Goal: Task Accomplishment & Management: Use online tool/utility

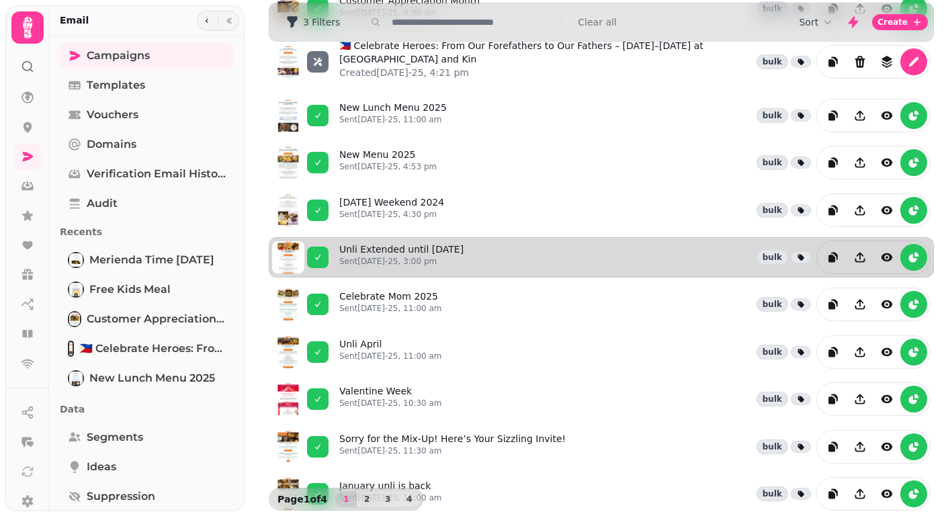
scroll to position [209, 0]
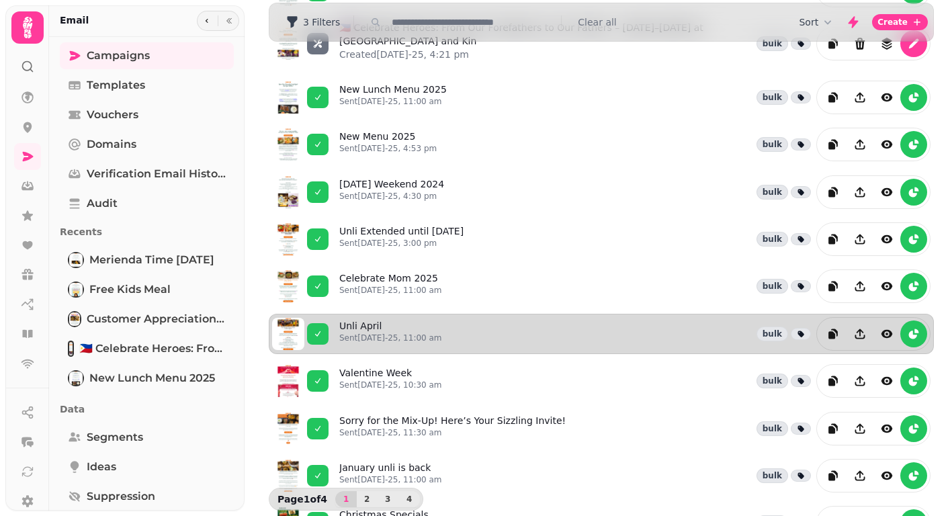
click at [474, 317] on div "Unli April Sent 12th Mar-25, 11:00 am bulk" at bounding box center [634, 334] width 591 height 34
click at [474, 319] on div "Unli April Sent 12th Mar-25, 11:00 am bulk" at bounding box center [634, 334] width 591 height 34
click at [889, 327] on icon "view" at bounding box center [886, 333] width 13 height 13
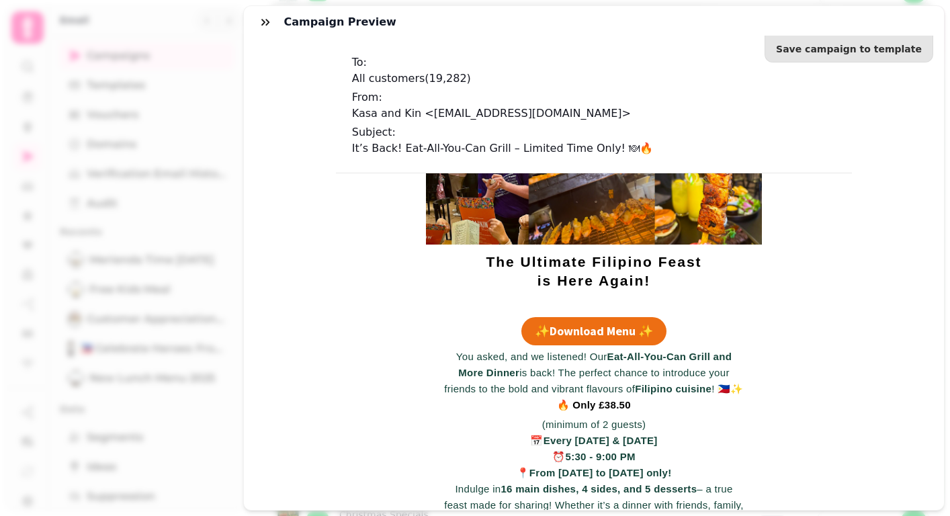
scroll to position [66, 0]
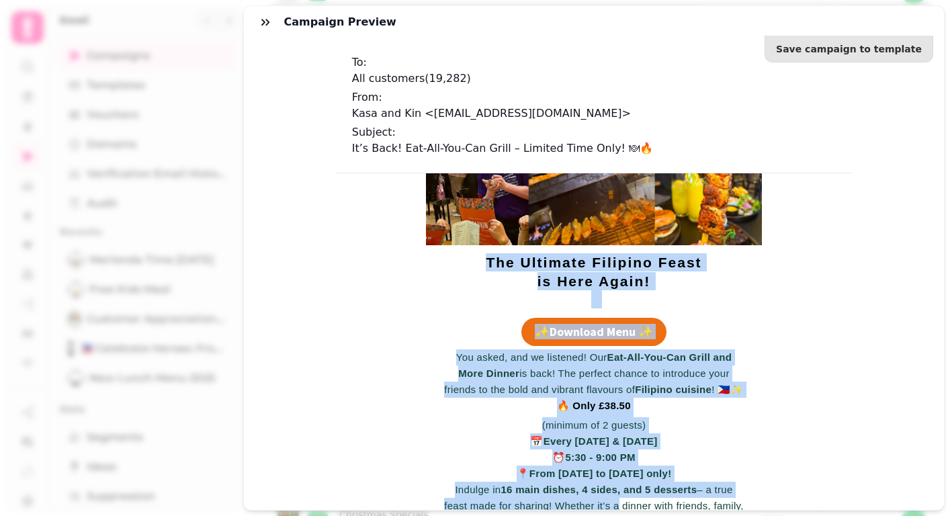
drag, startPoint x: 476, startPoint y: 260, endPoint x: 593, endPoint y: 476, distance: 245.0
click at [614, 505] on td "The Ultimate Filipino Feast is Here Again! ✨Download Menu ✨ You asked, and we l…" at bounding box center [593, 456] width 516 height 697
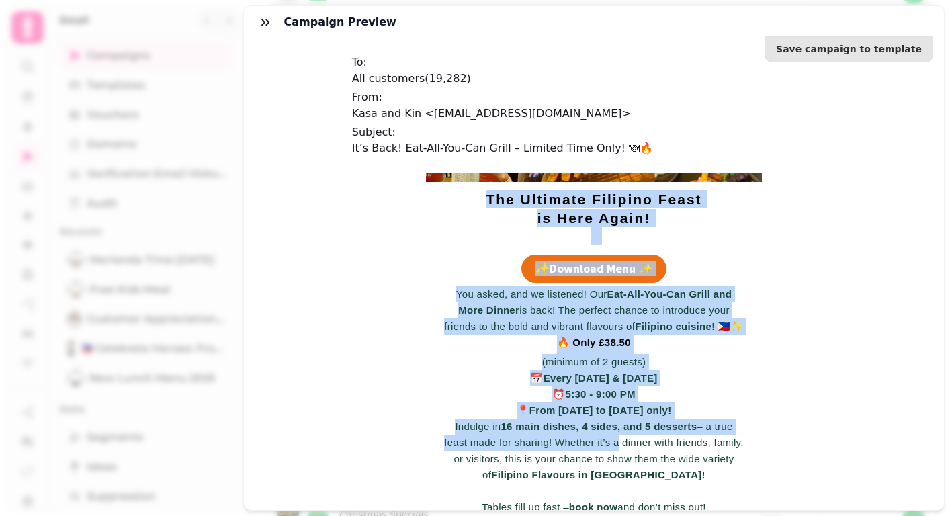
scroll to position [135, 0]
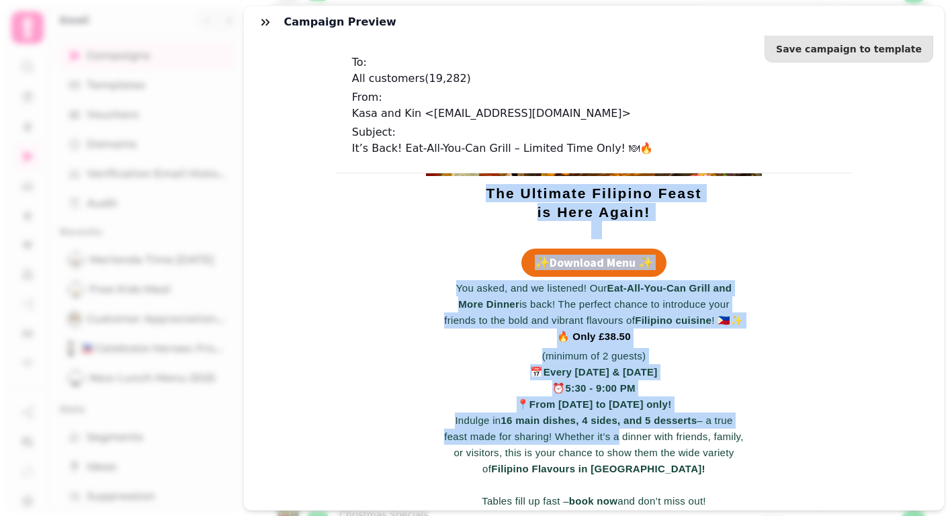
click at [490, 214] on p "The Ultimate Filipino Feast is Here Again!" at bounding box center [593, 202] width 320 height 37
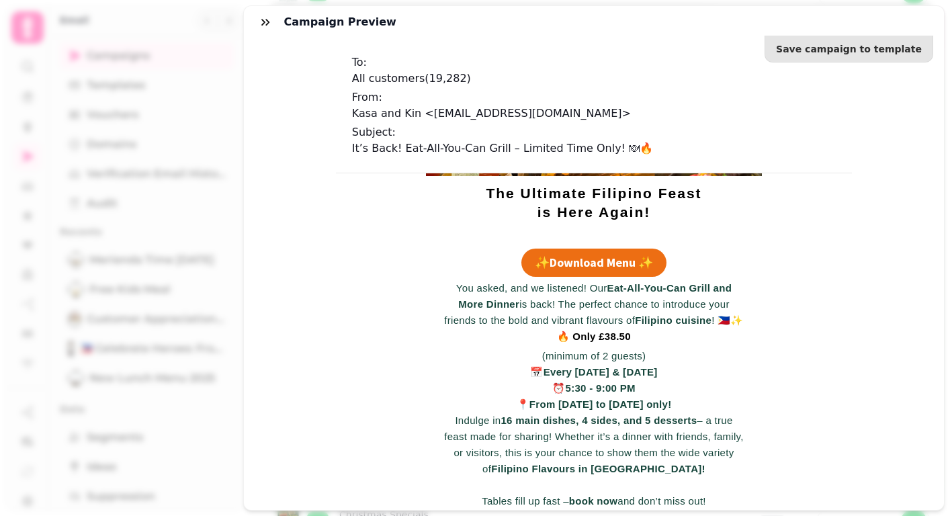
drag, startPoint x: 486, startPoint y: 193, endPoint x: 742, endPoint y: 507, distance: 405.9
click at [742, 507] on td "The Ultimate Filipino Feast is Here Again! ✨Download Menu ✨ You asked, and we l…" at bounding box center [593, 386] width 516 height 697
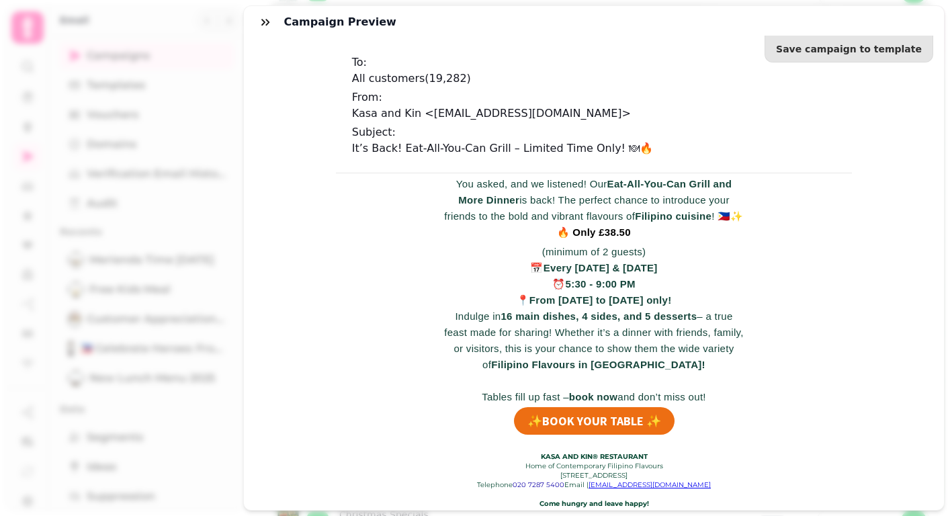
scroll to position [259, 0]
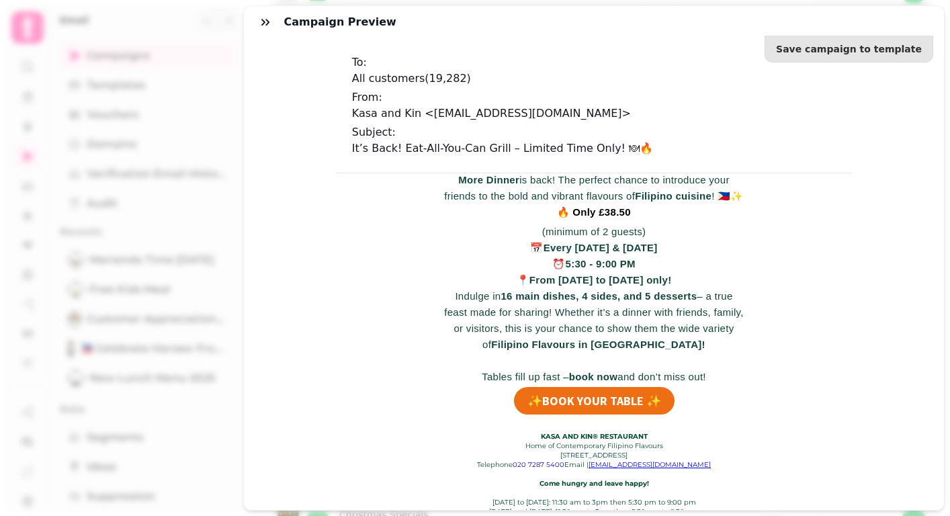
copy td "The Ultimate Filipino Feast is Here Again! ✨Download Menu ✨ You asked, and we l…"
drag, startPoint x: 392, startPoint y: 103, endPoint x: 693, endPoint y: 108, distance: 301.7
click at [693, 124] on div "Subject: It’s Back! Eat-All-You-Can Grill – Limited Time Only! 🍽🔥" at bounding box center [594, 140] width 484 height 32
copy p "It’s Back! Eat-All-You-Can Grill – Limited Time Only! 🍽🔥"
click at [410, 212] on div "You asked, and we listened! Our Eat-All-You-Can Grill and More Dinner is back! …" at bounding box center [593, 270] width 516 height 232
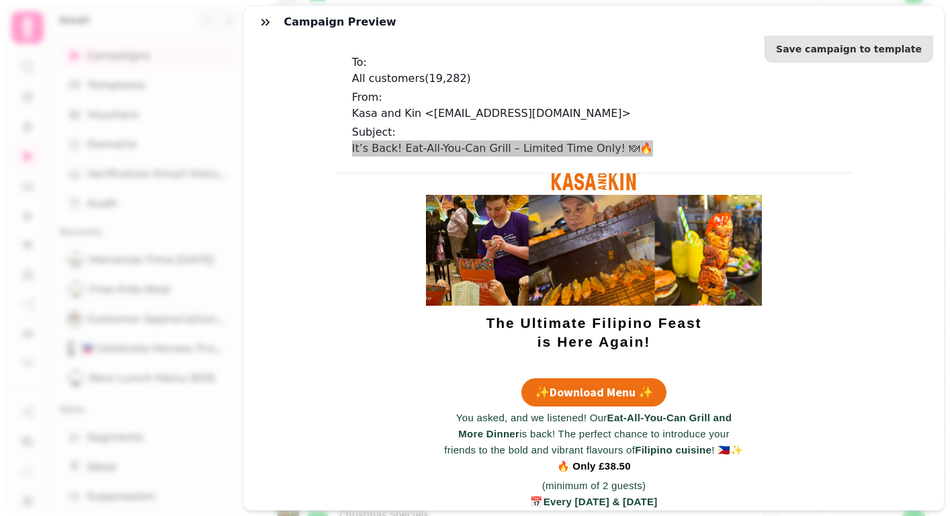
scroll to position [0, 0]
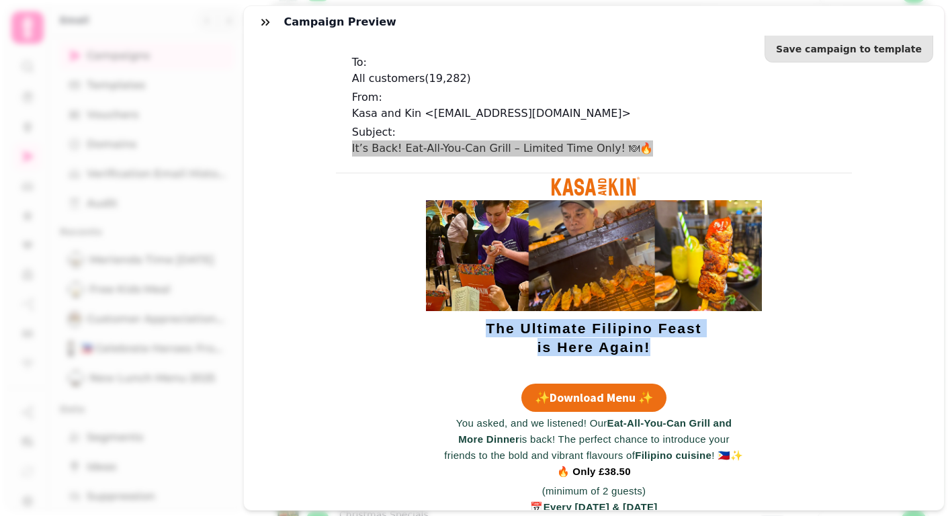
drag, startPoint x: 490, startPoint y: 327, endPoint x: 689, endPoint y: 346, distance: 199.8
click at [689, 346] on p "The Ultimate Filipino Feast is Here Again!" at bounding box center [593, 337] width 320 height 37
copy span "The Ultimate Filipino Feast is Here Again!"
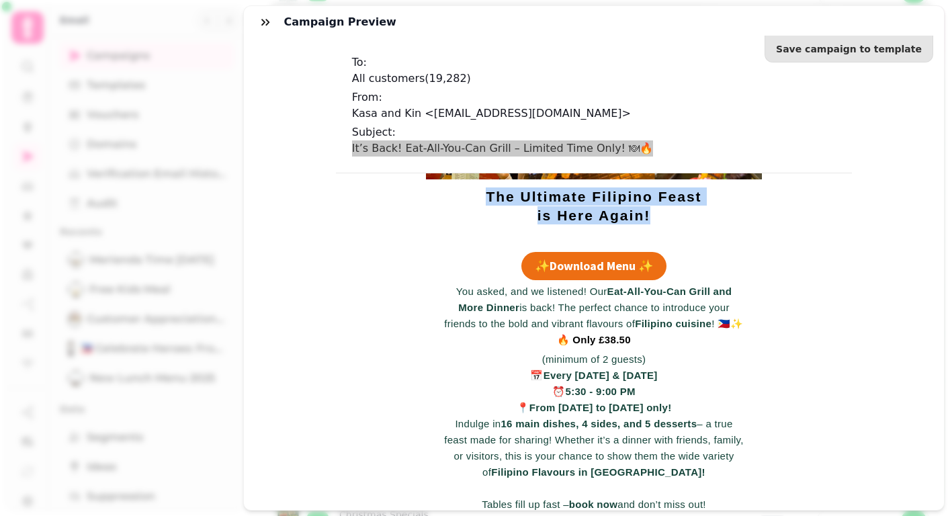
scroll to position [134, 0]
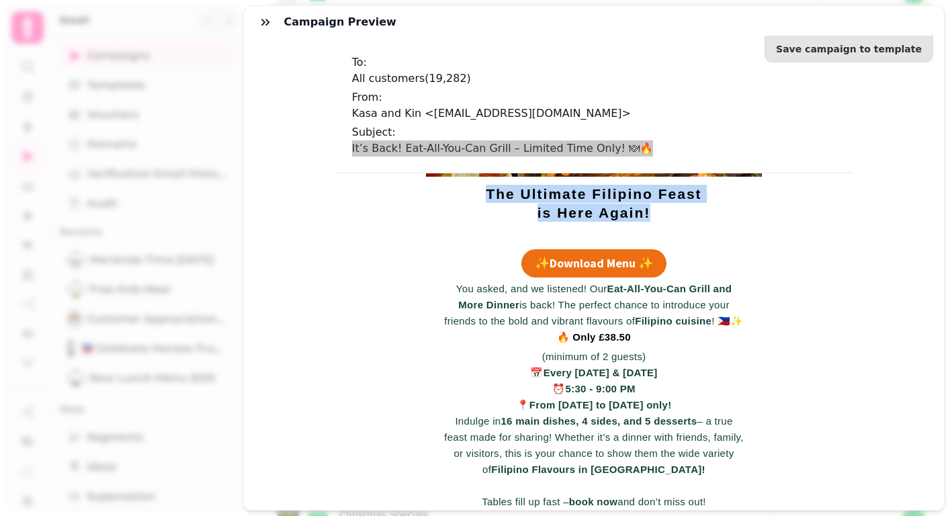
drag, startPoint x: 455, startPoint y: 288, endPoint x: 744, endPoint y: 495, distance: 355.9
click at [744, 495] on td "You asked, and we listened! Our Eat-All-You-Can Grill and More Dinner is back! …" at bounding box center [593, 395] width 336 height 232
copy div "You asked, and we listened! Our Eat-All-You-Can Grill and More Dinner is back! …"
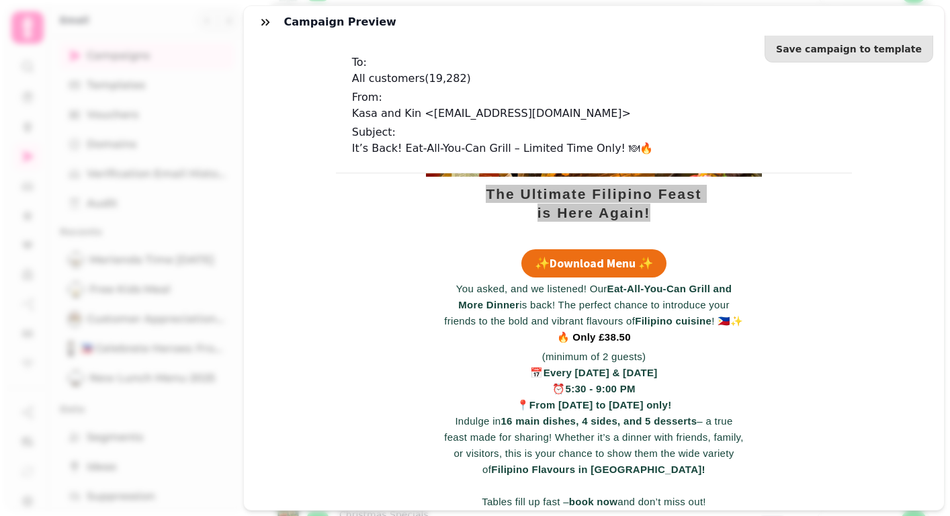
click at [265, 75] on div "Save campaign to template To: All customers ( 19,282 ) From: Kasa and Kin <mana…" at bounding box center [594, 274] width 701 height 472
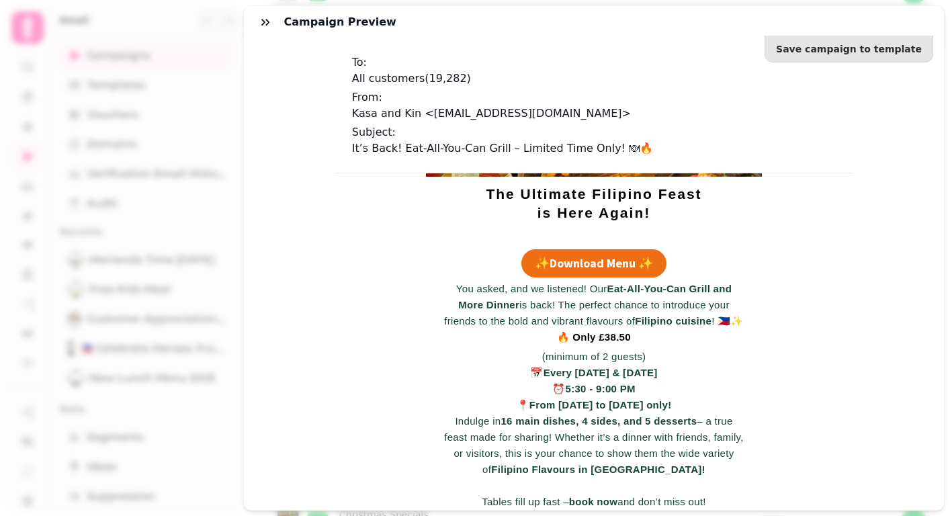
click at [358, 214] on div "The Ultimate Filipino Feast is Here Again!" at bounding box center [593, 212] width 516 height 71
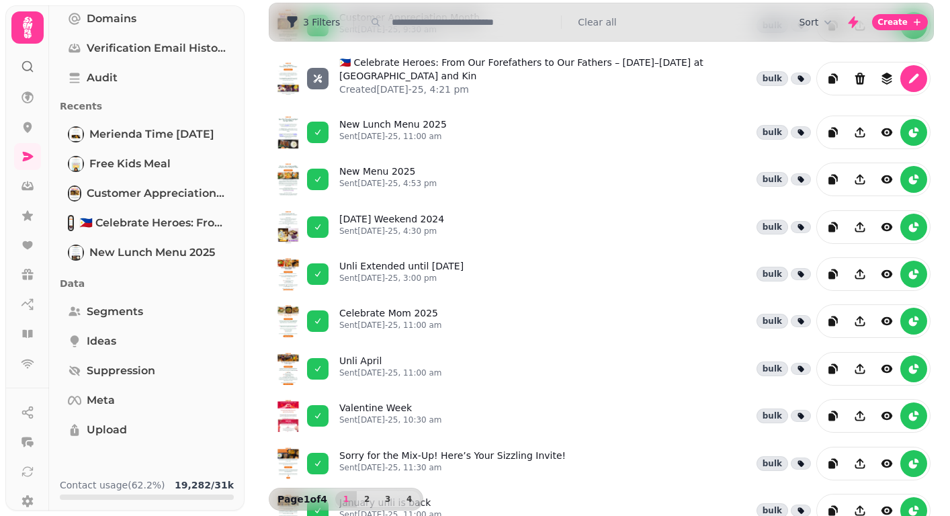
scroll to position [300, 0]
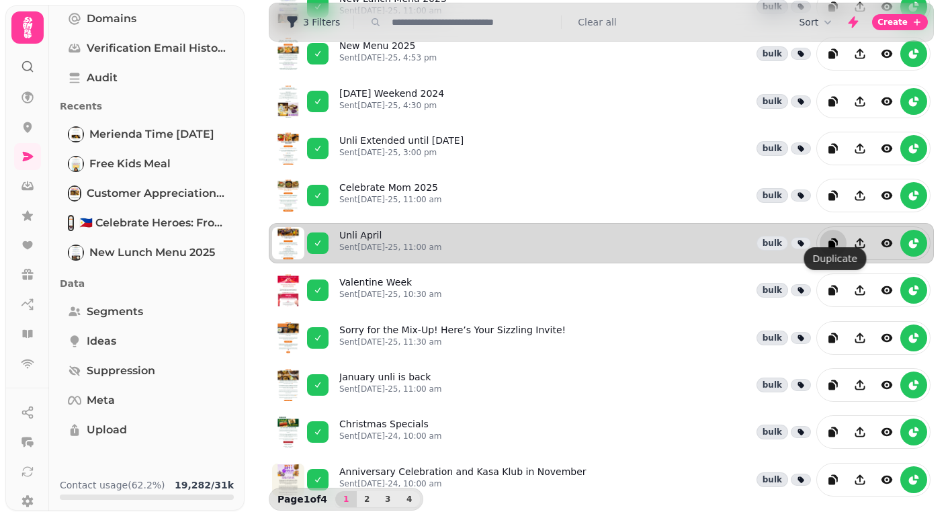
click at [835, 241] on icon "duplicate" at bounding box center [831, 244] width 7 height 7
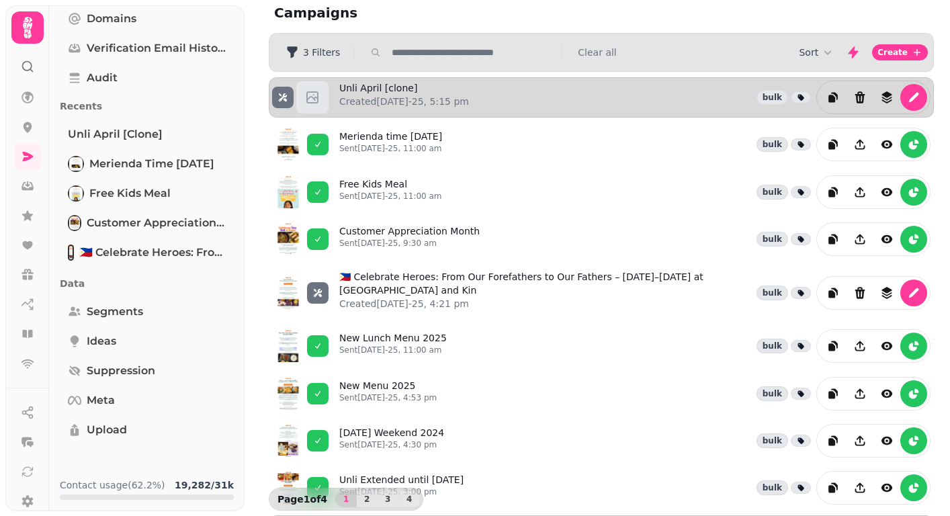
scroll to position [7, 0]
click at [906, 96] on button "edit" at bounding box center [913, 98] width 27 height 27
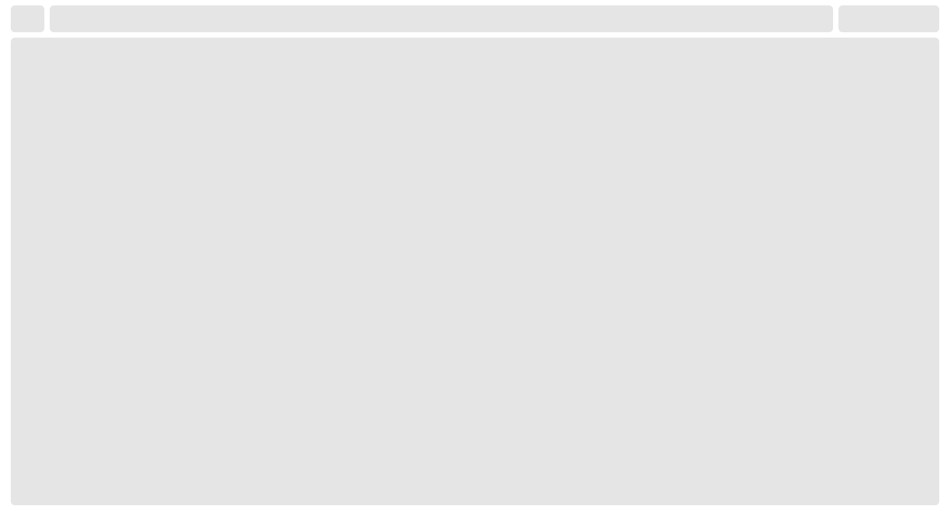
select select "**********"
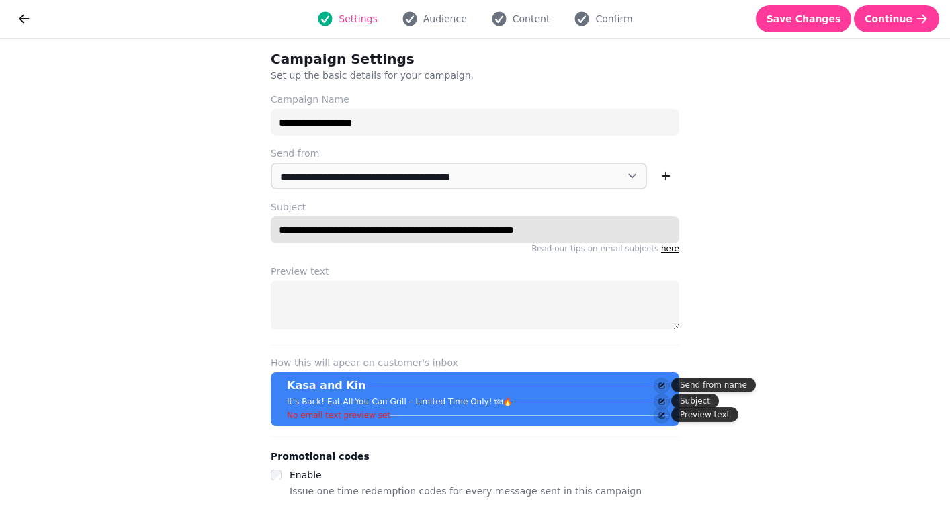
drag, startPoint x: 564, startPoint y: 229, endPoint x: 234, endPoint y: 218, distance: 330.1
click at [234, 218] on div "**********" at bounding box center [475, 277] width 950 height 477
paste input "text"
type input "**********"
click at [521, 22] on span "Content" at bounding box center [532, 18] width 38 height 13
